Goal: Information Seeking & Learning: Check status

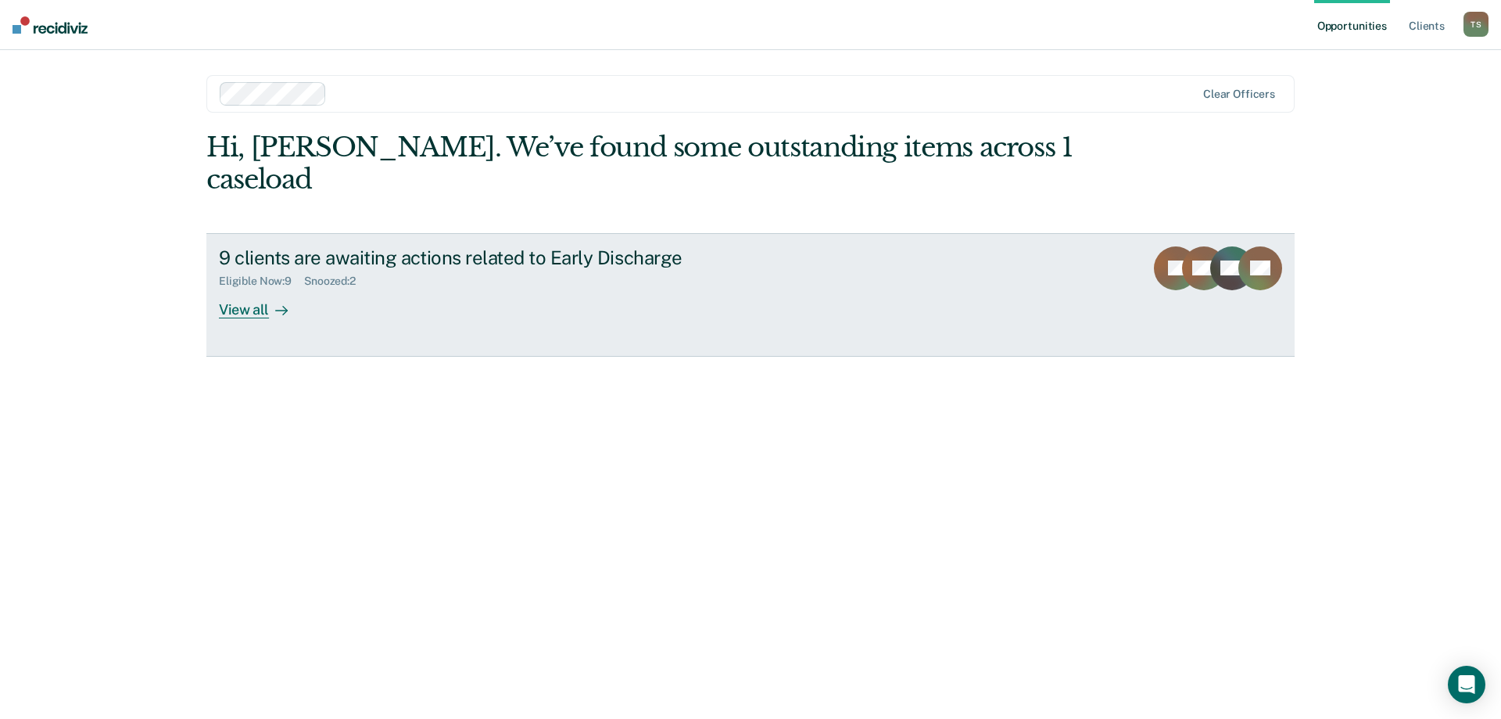
click at [252, 288] on div "View all" at bounding box center [263, 303] width 88 height 30
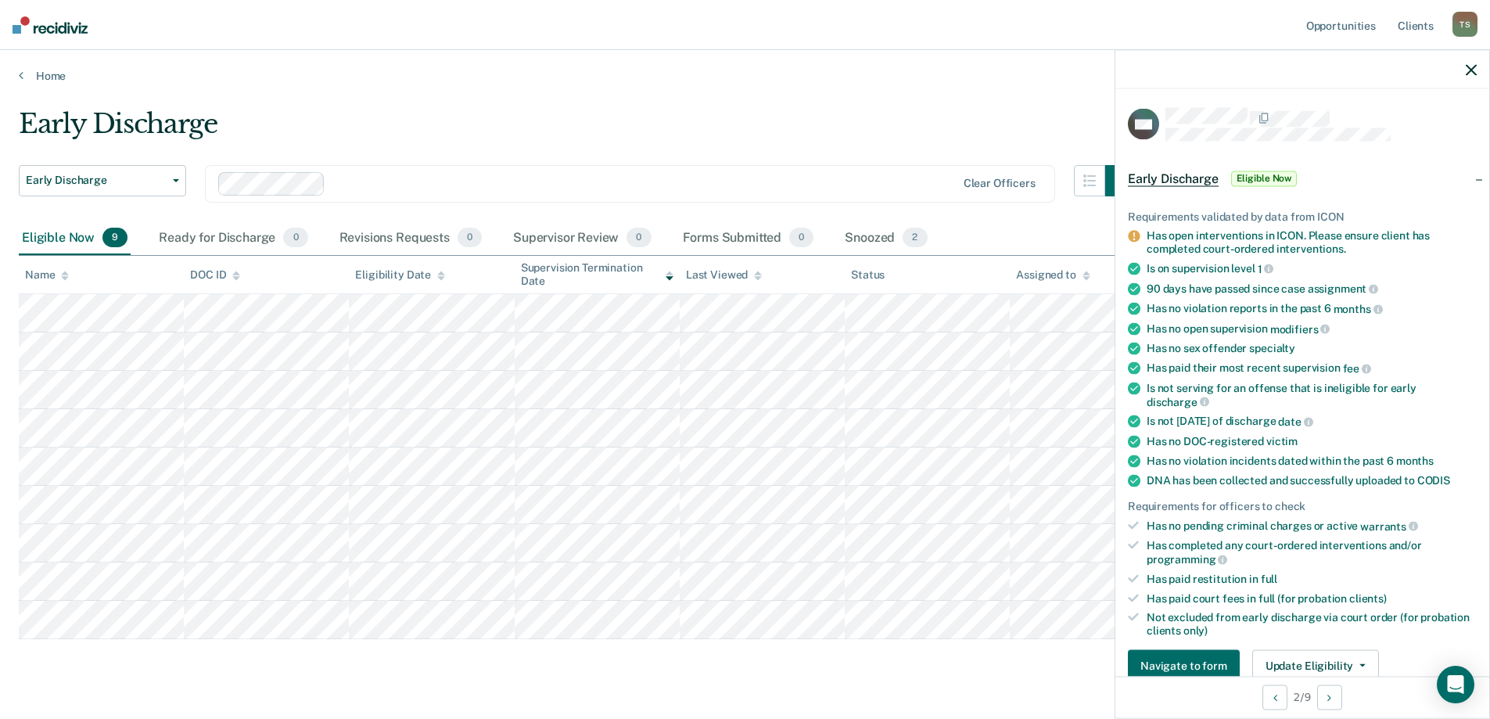
click at [1371, 245] on div "Has open interventions in ICON. Please ensure client has completed court-ordere…" at bounding box center [1311, 242] width 330 height 27
click at [1476, 71] on div at bounding box center [1302, 69] width 374 height 39
click at [1473, 69] on icon "button" at bounding box center [1470, 69] width 11 height 11
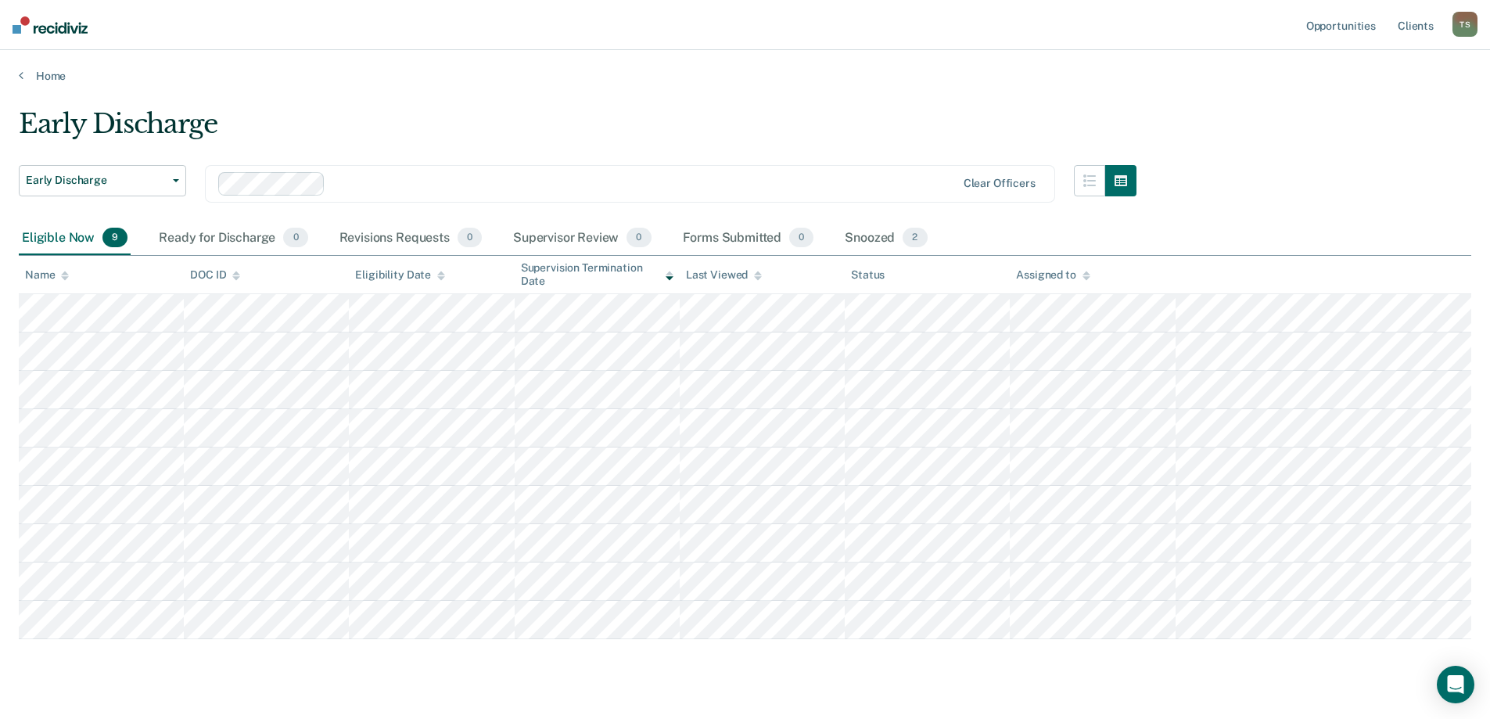
click at [271, 675] on div "Early Discharge Early Discharge Early Discharge Clear officers Eligible Now 9 R…" at bounding box center [745, 396] width 1452 height 576
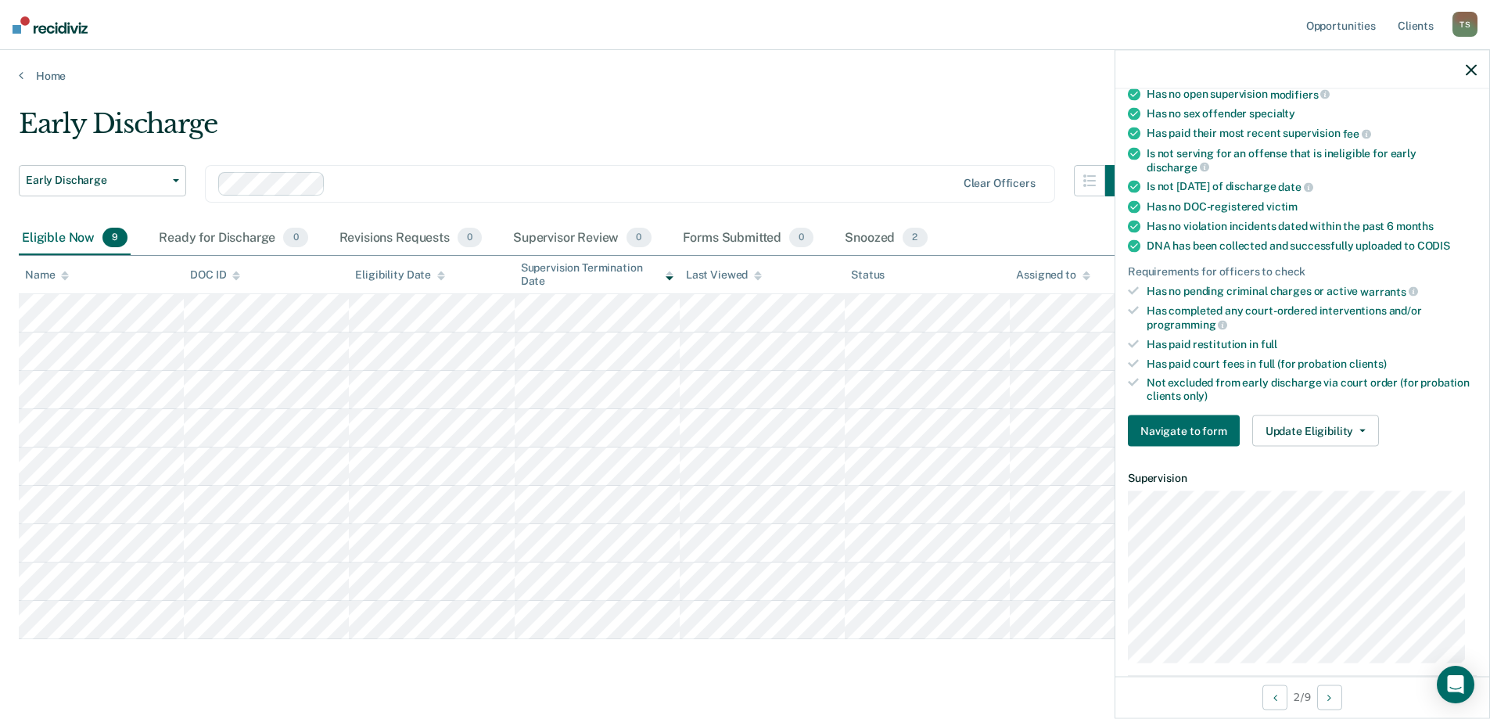
scroll to position [426, 0]
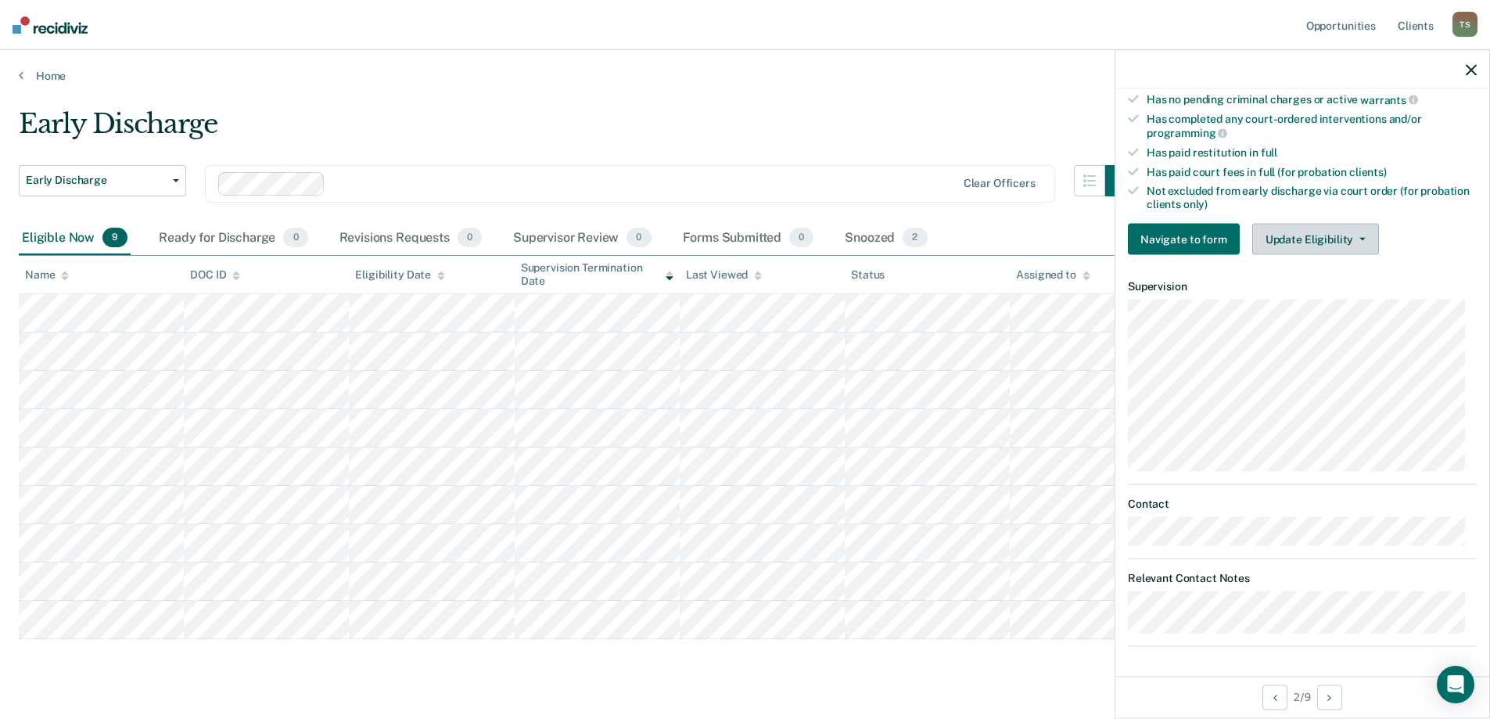
click at [1351, 231] on button "Update Eligibility" at bounding box center [1315, 239] width 127 height 31
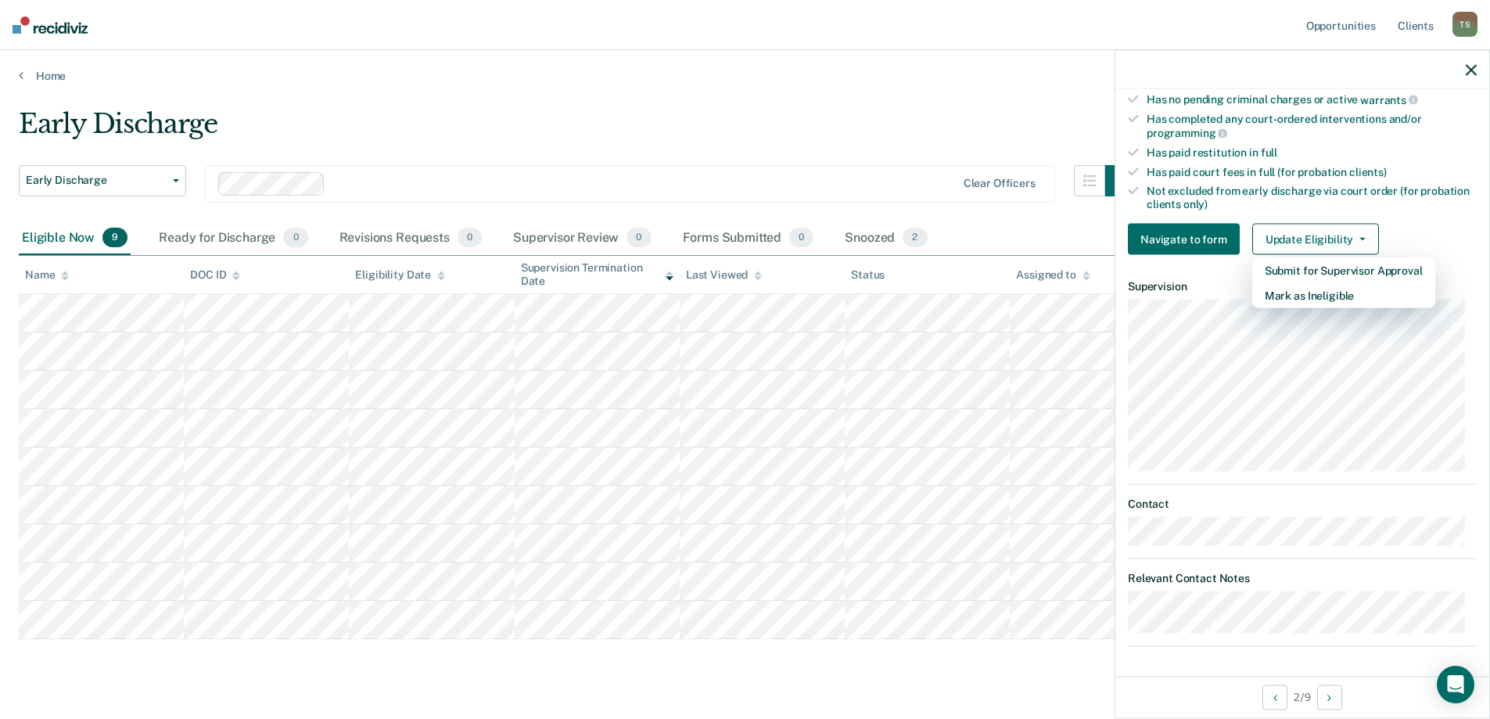
click at [877, 138] on div "Early Discharge" at bounding box center [577, 130] width 1117 height 45
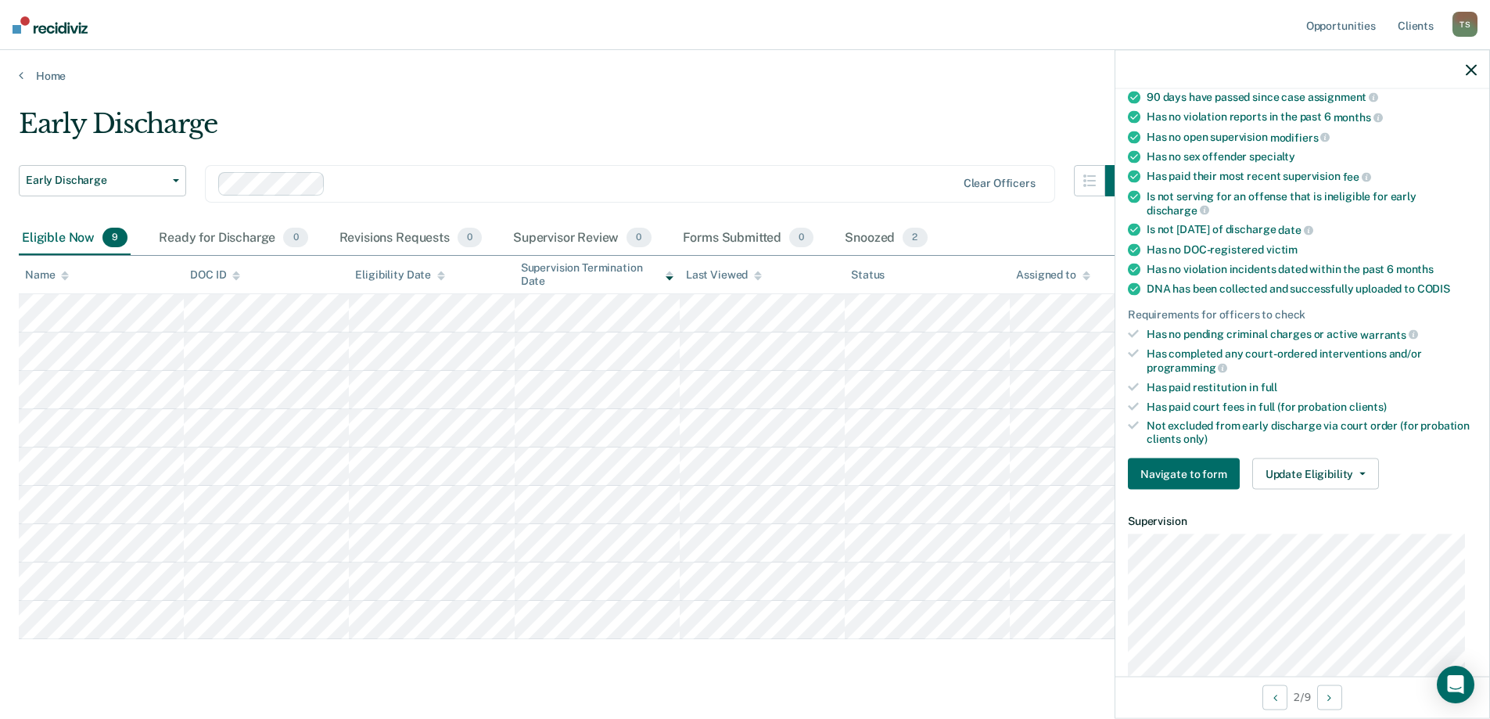
scroll to position [0, 0]
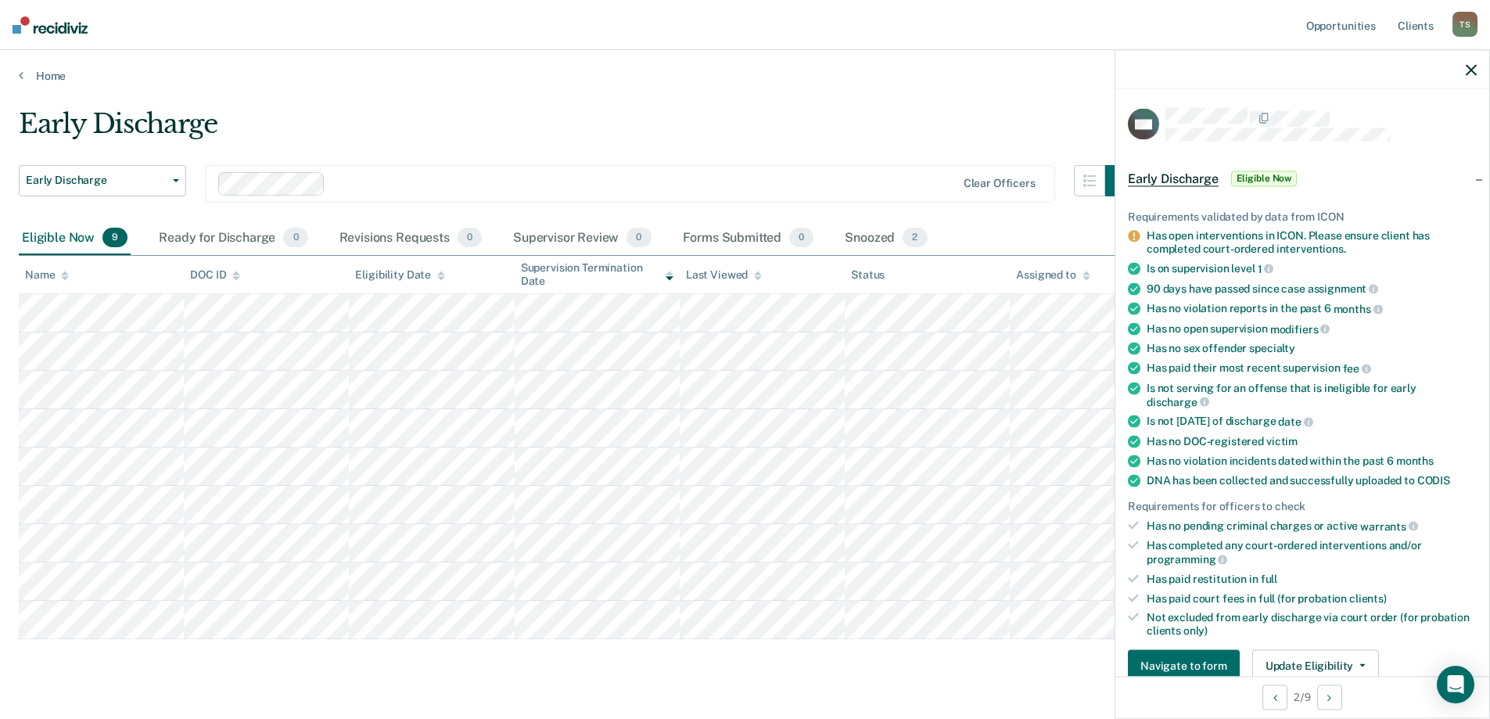
click at [532, 83] on main "Early Discharge Early Discharge Early Discharge Clear officers Eligible Now 9 R…" at bounding box center [745, 415] width 1490 height 664
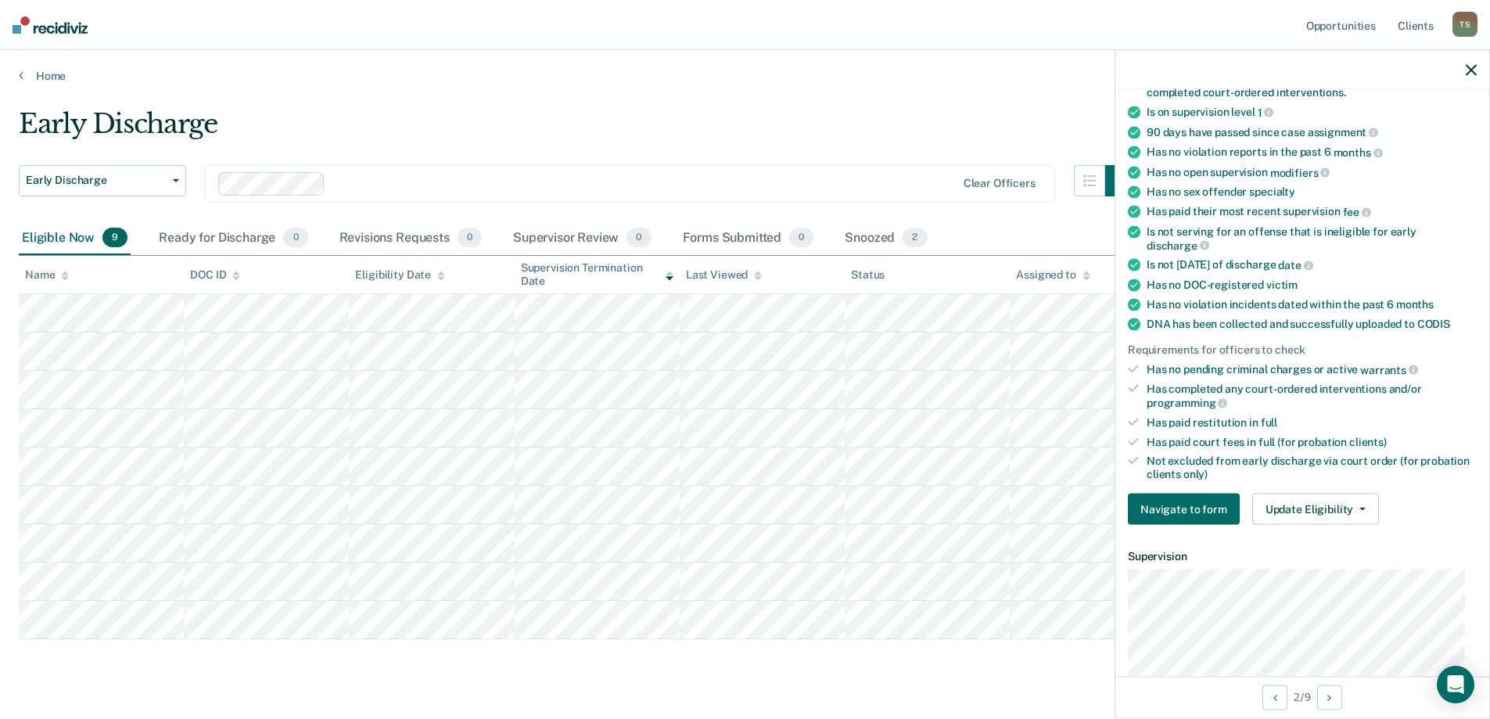
scroll to position [391, 0]
